Goal: Task Accomplishment & Management: Manage account settings

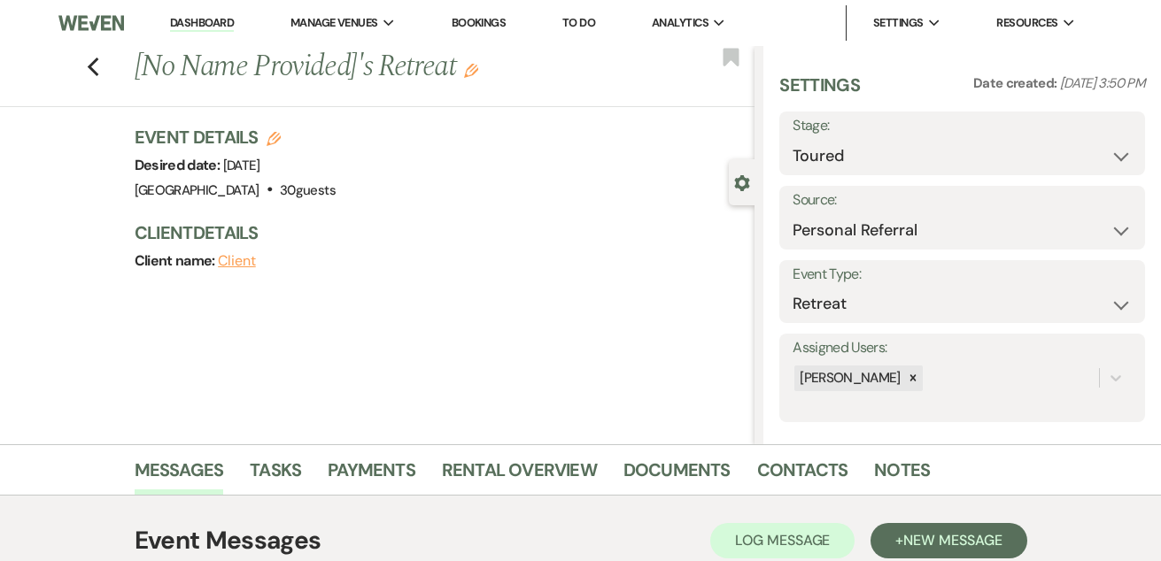
select select "5"
select select "12"
select select "21"
click at [203, 23] on link "Dashboard" at bounding box center [202, 23] width 64 height 17
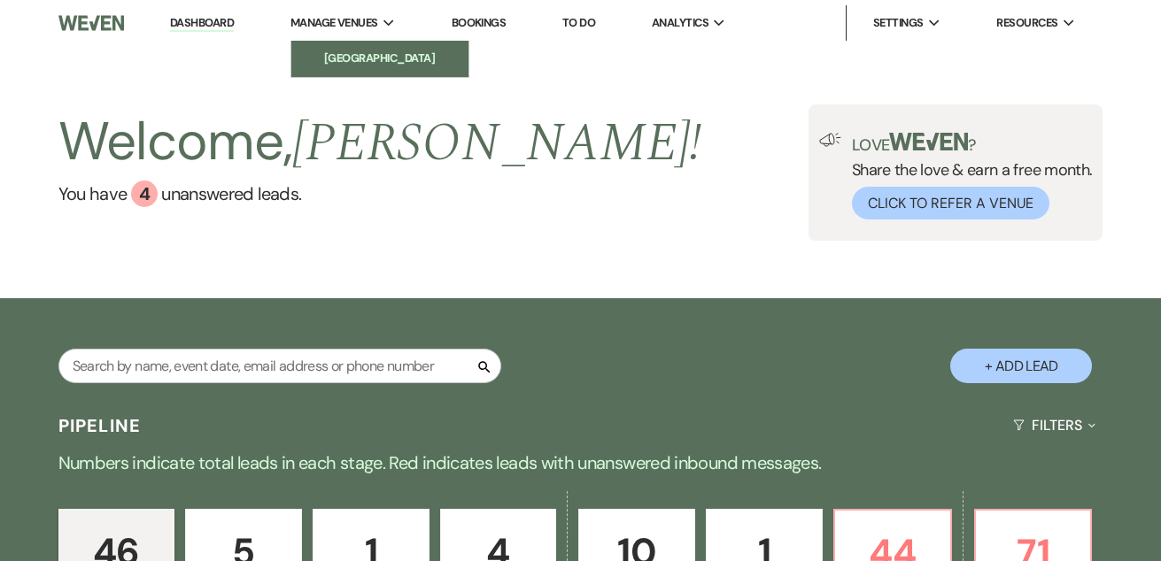
click at [370, 61] on li "[GEOGRAPHIC_DATA]" at bounding box center [379, 59] width 159 height 18
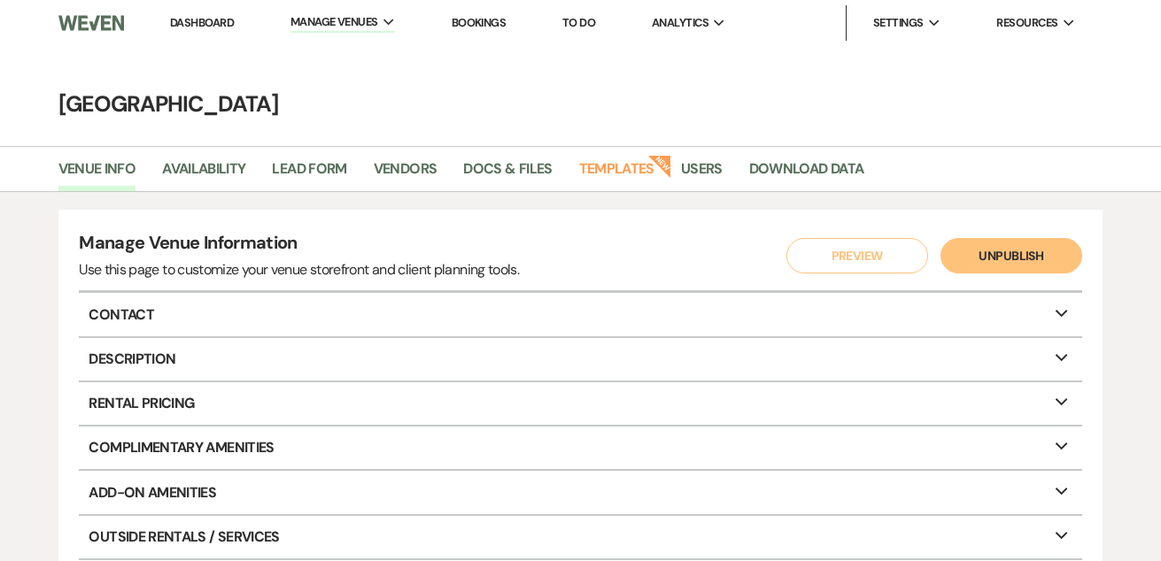
scroll to position [11, 0]
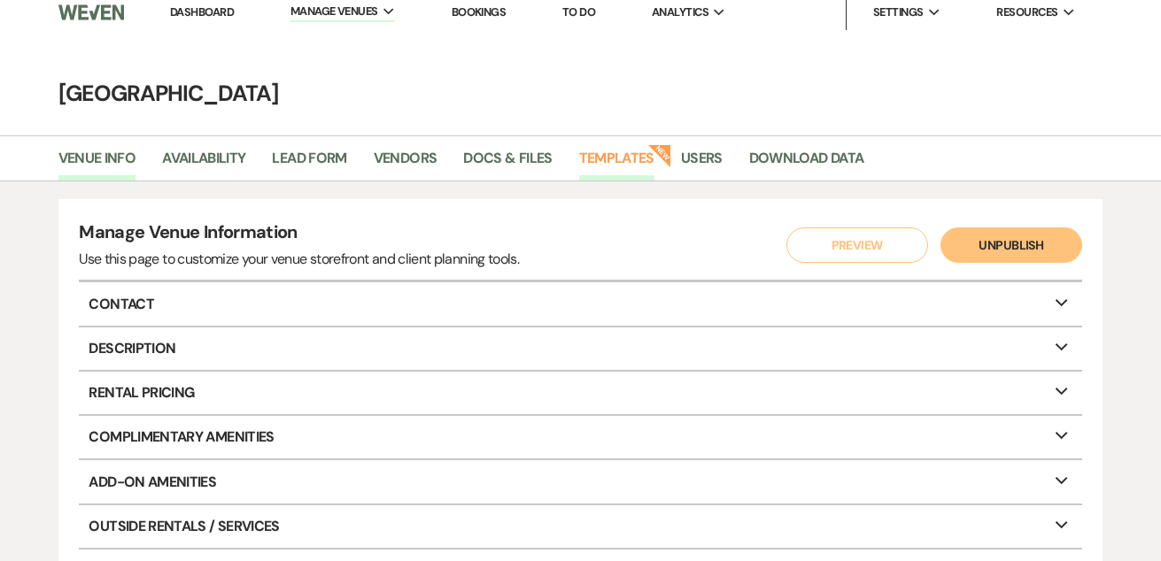
click at [607, 159] on link "Templates" at bounding box center [616, 164] width 75 height 34
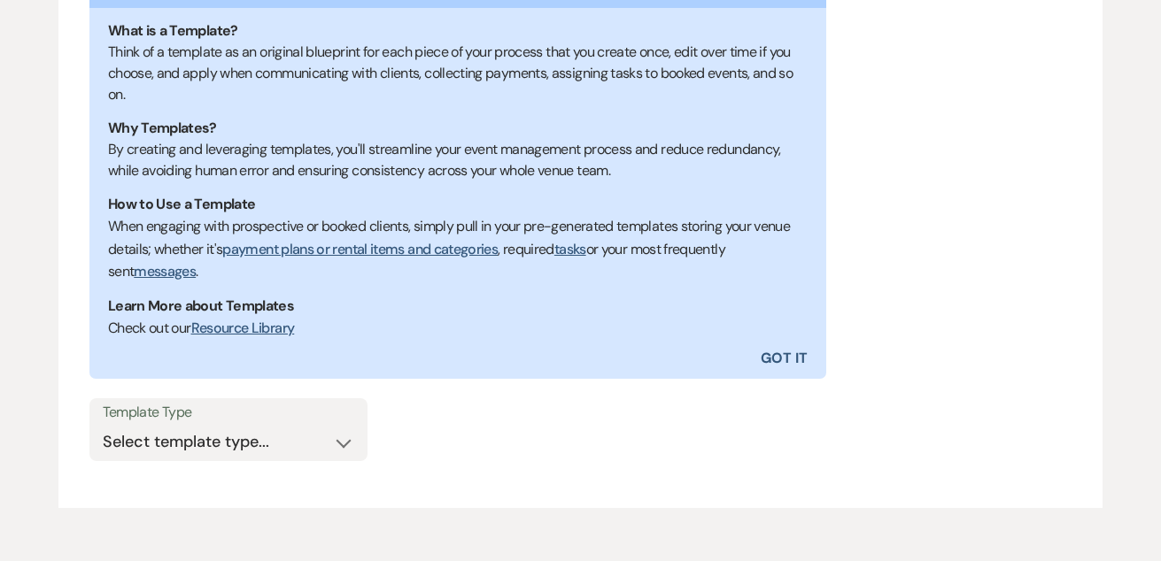
scroll to position [382, 0]
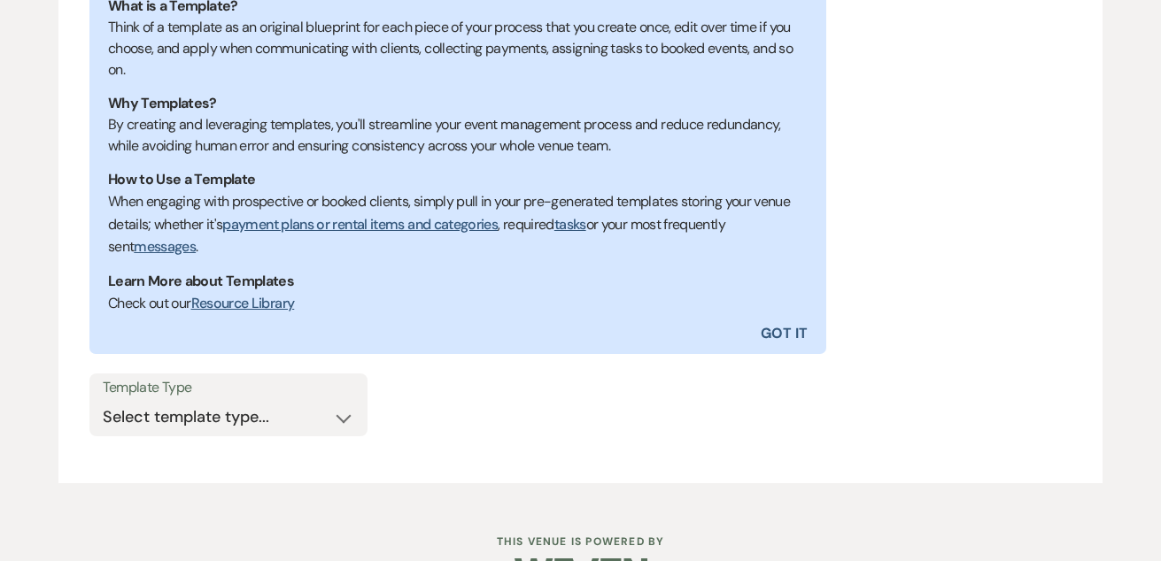
click at [243, 387] on label "Template Type" at bounding box center [228, 388] width 251 height 26
select select "Message Templates"
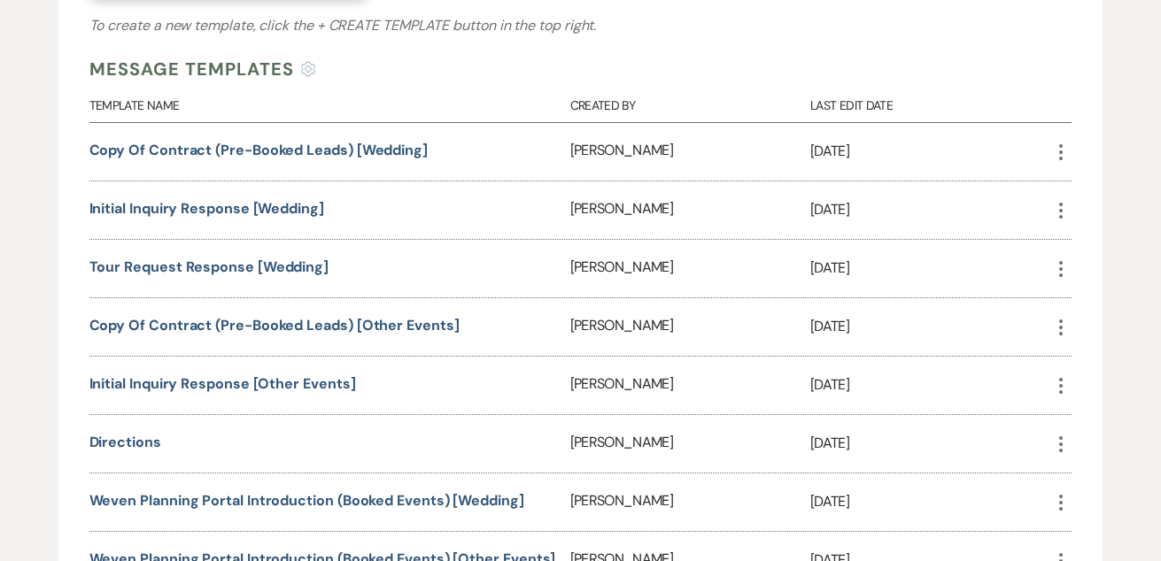
scroll to position [822, 0]
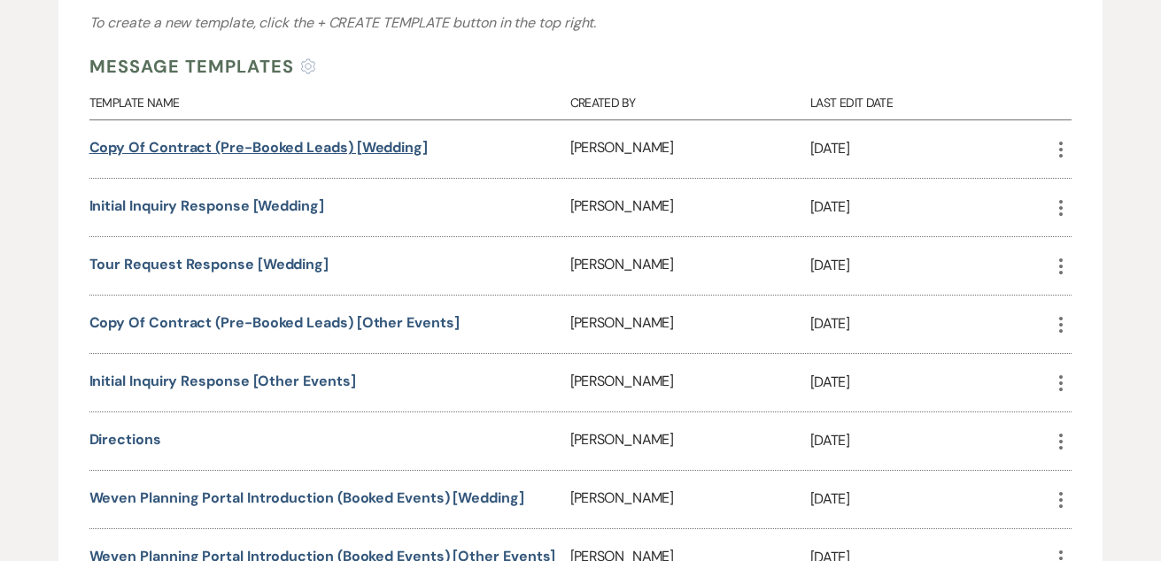
click at [251, 141] on link "Copy of Contract (Pre-Booked Leads) [Wedding]" at bounding box center [258, 147] width 338 height 19
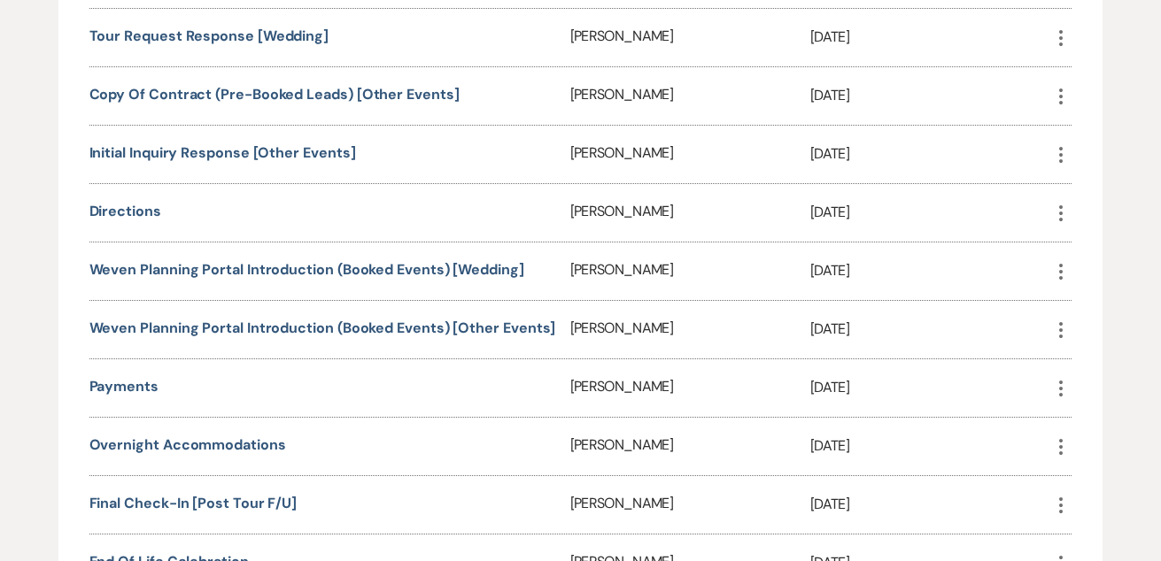
scroll to position [1055, 0]
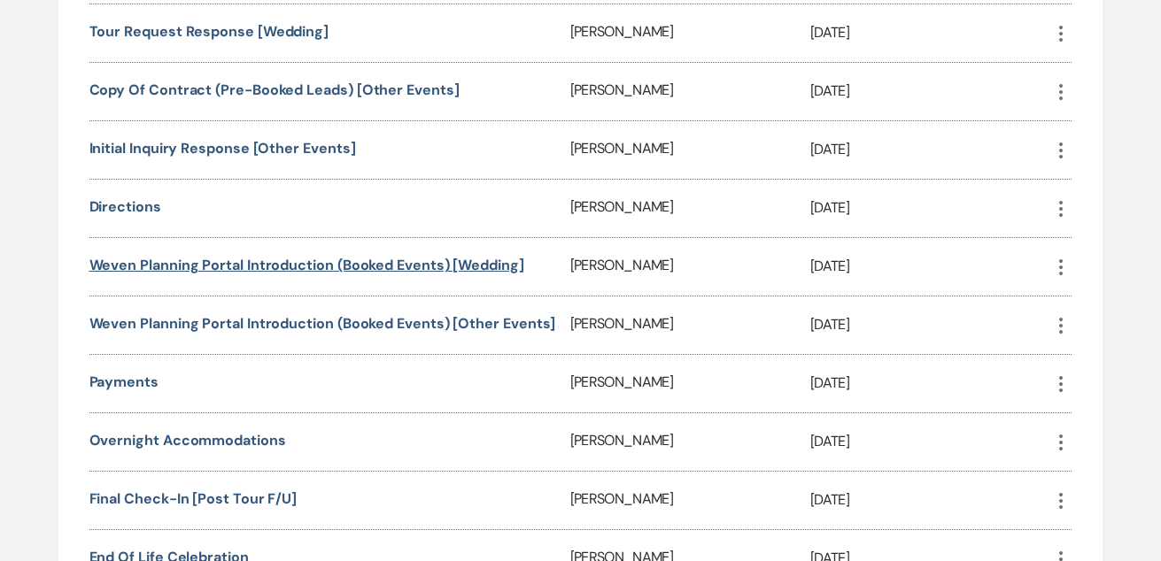
click at [190, 259] on link "Weven Planning Portal Introduction (Booked Events) [Wedding]" at bounding box center [306, 265] width 435 height 19
